Goal: Obtain resource: Obtain resource

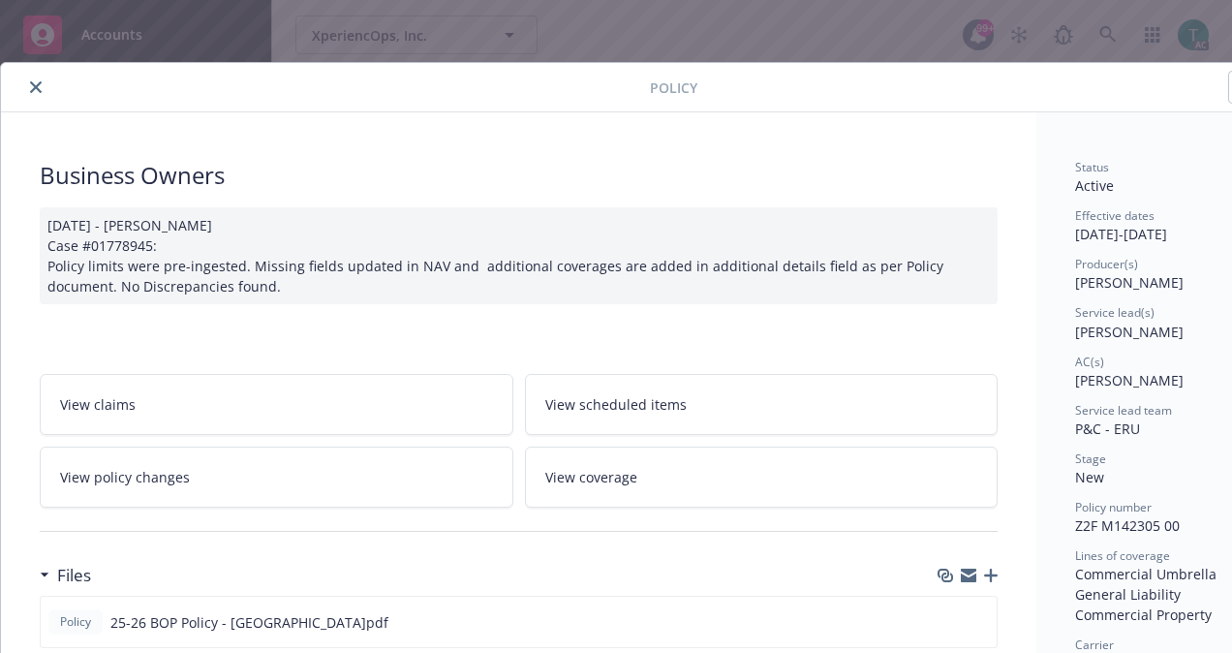
click at [49, 85] on div at bounding box center [329, 87] width 641 height 23
click at [40, 85] on icon "close" at bounding box center [36, 87] width 12 height 12
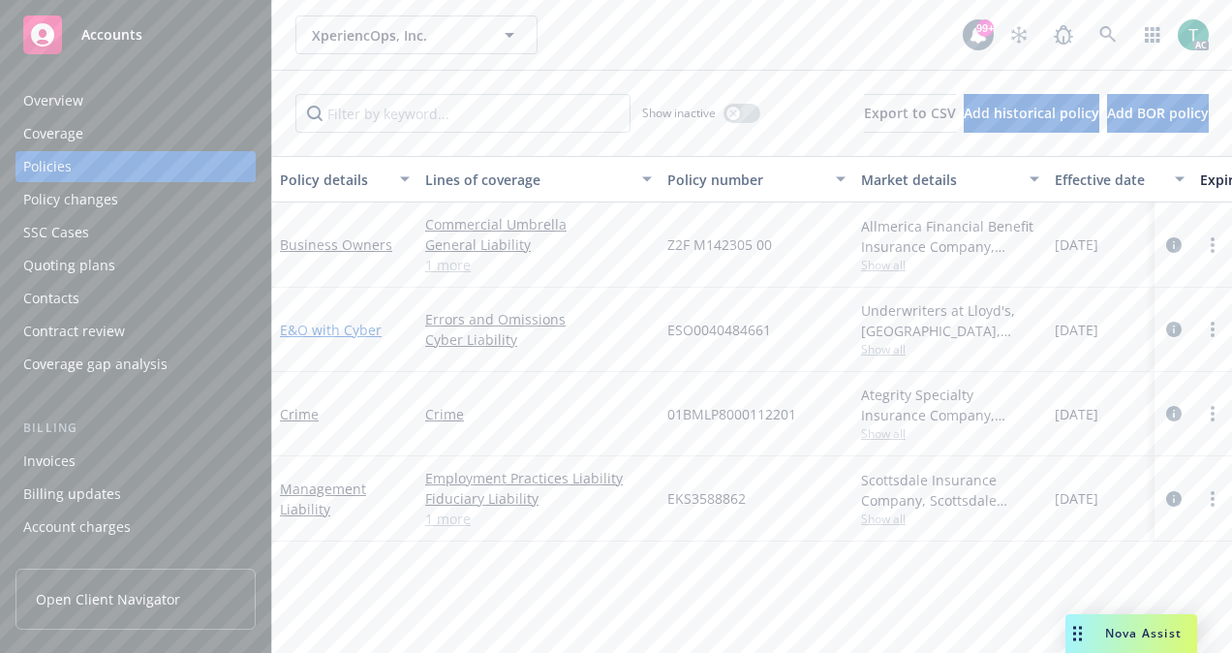
click at [359, 326] on link "E&O with Cyber" at bounding box center [331, 330] width 102 height 18
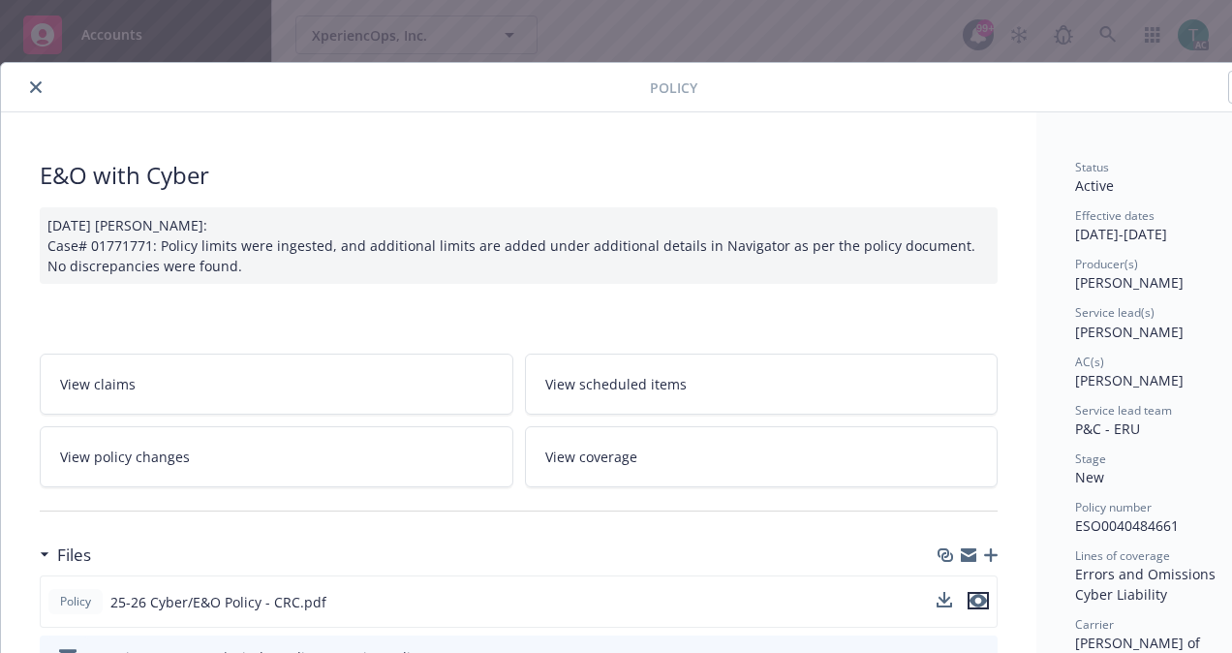
click at [979, 594] on icon "preview file" at bounding box center [978, 601] width 17 height 14
